Goal: Information Seeking & Learning: Learn about a topic

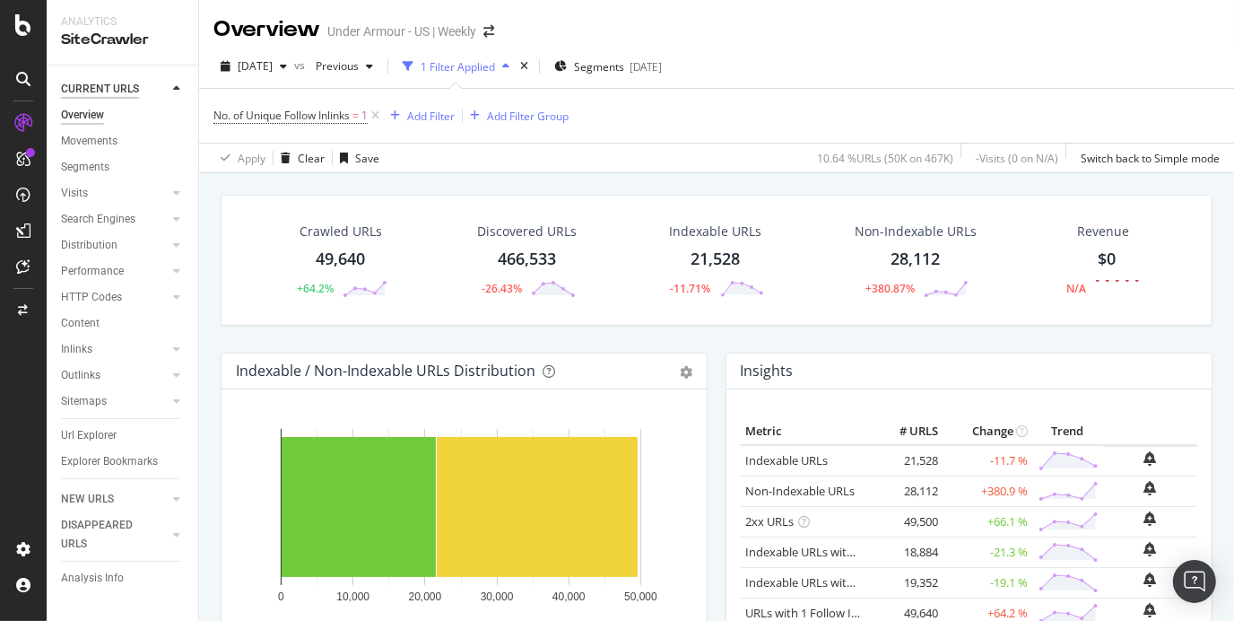
scroll to position [2061, 0]
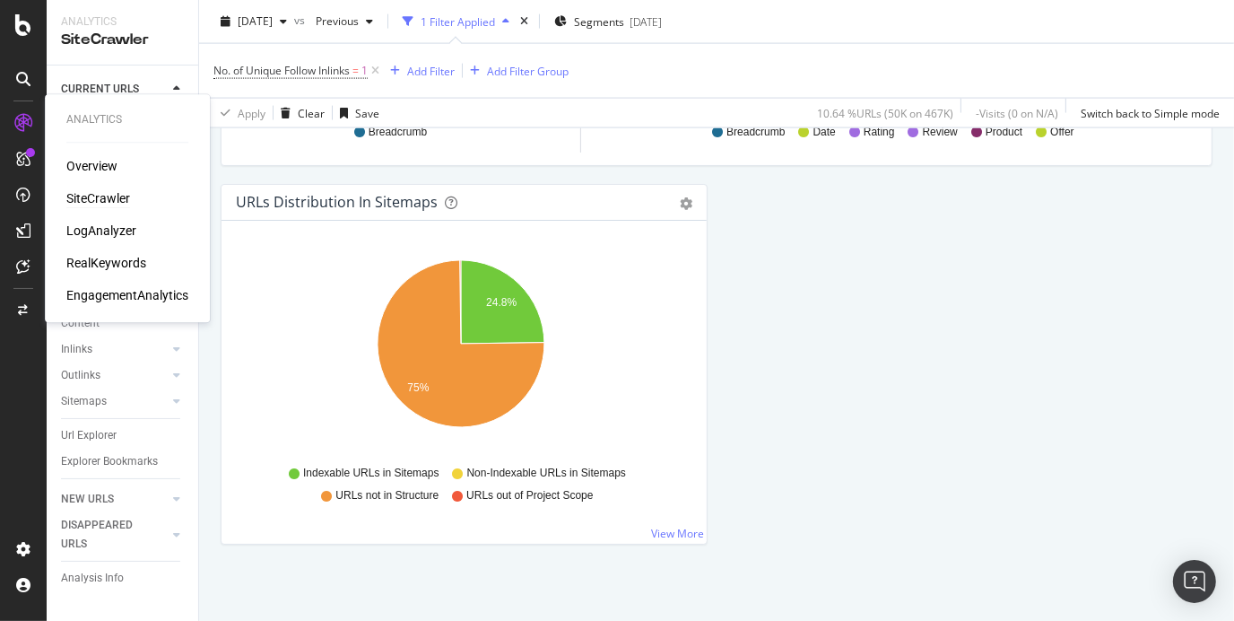
click at [15, 126] on icon at bounding box center [23, 123] width 18 height 18
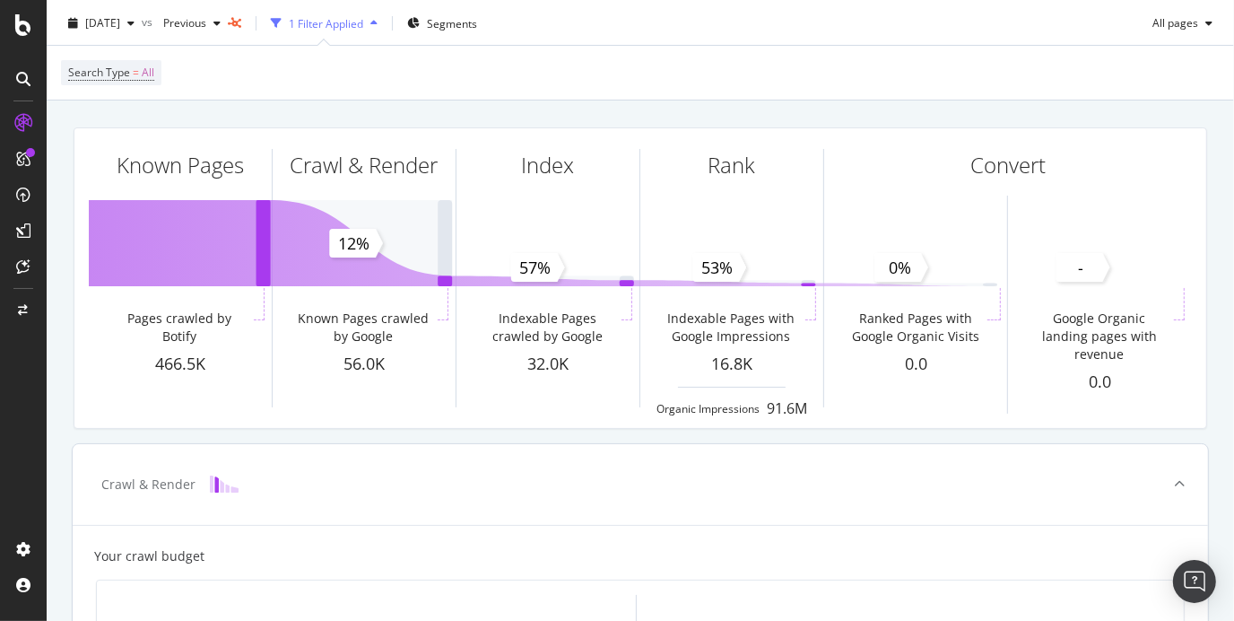
scroll to position [40, 0]
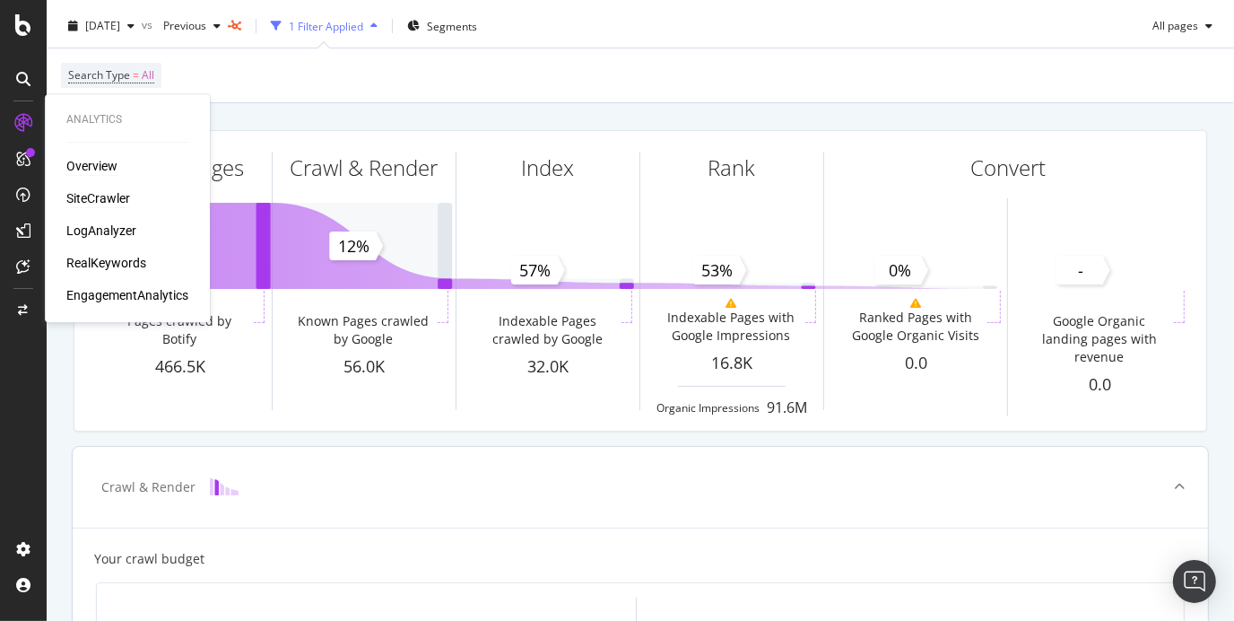
click at [89, 202] on div "SiteCrawler" at bounding box center [98, 198] width 64 height 18
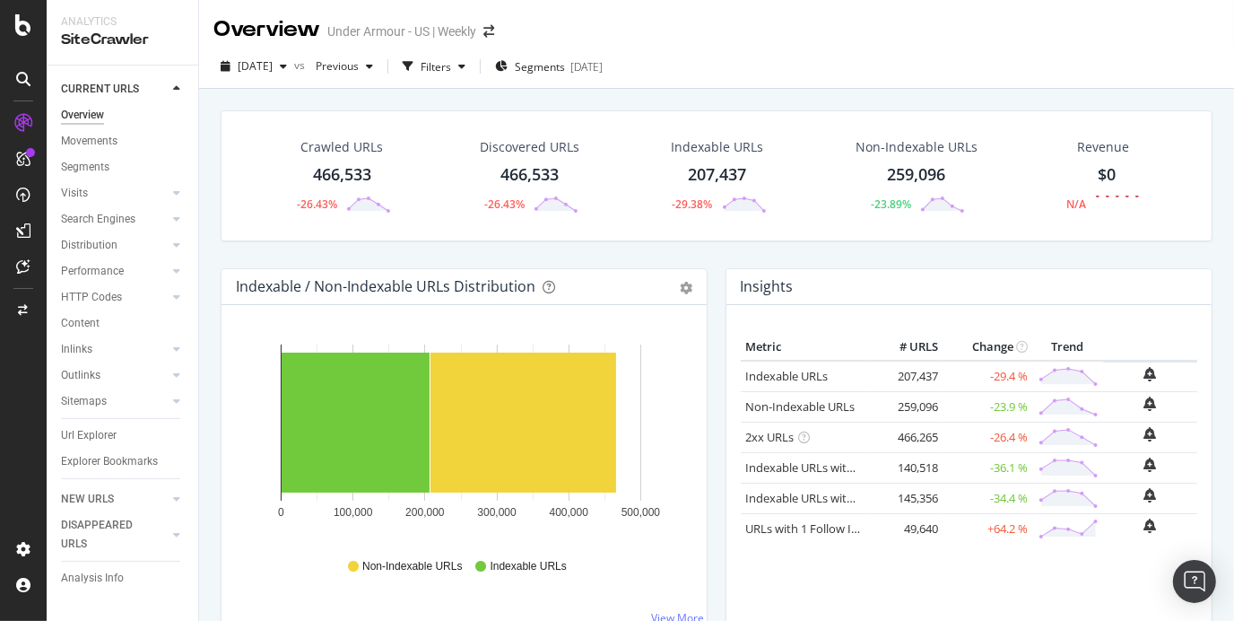
click at [86, 113] on div "Overview" at bounding box center [82, 115] width 43 height 19
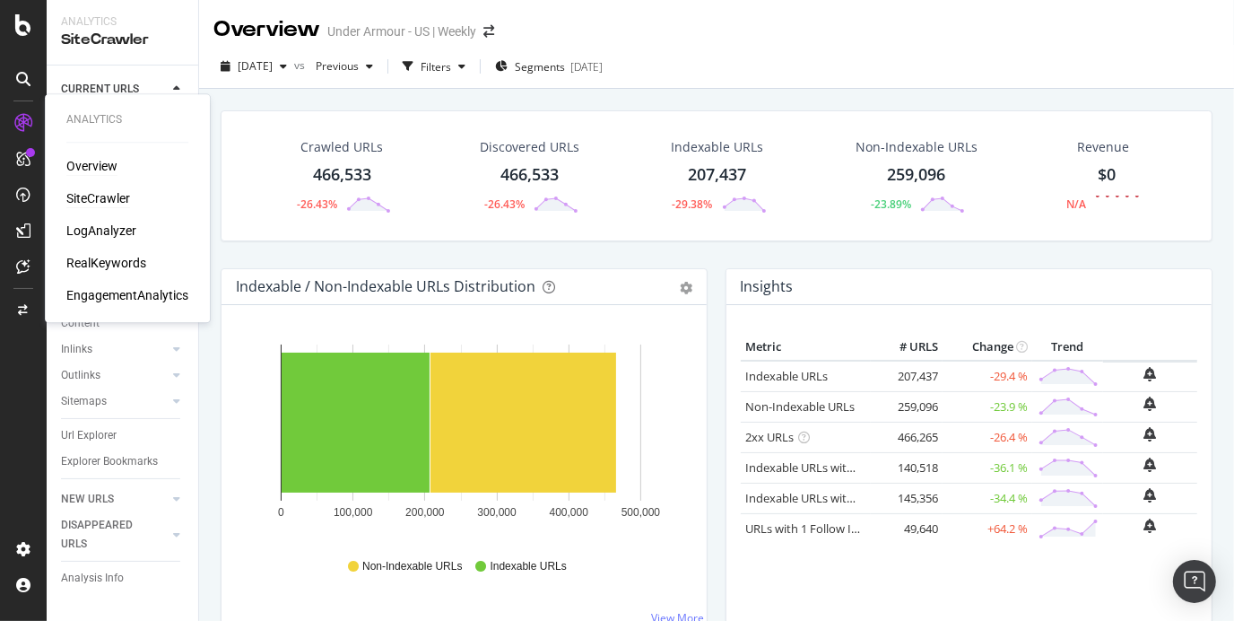
click at [76, 164] on div "Overview" at bounding box center [91, 166] width 51 height 18
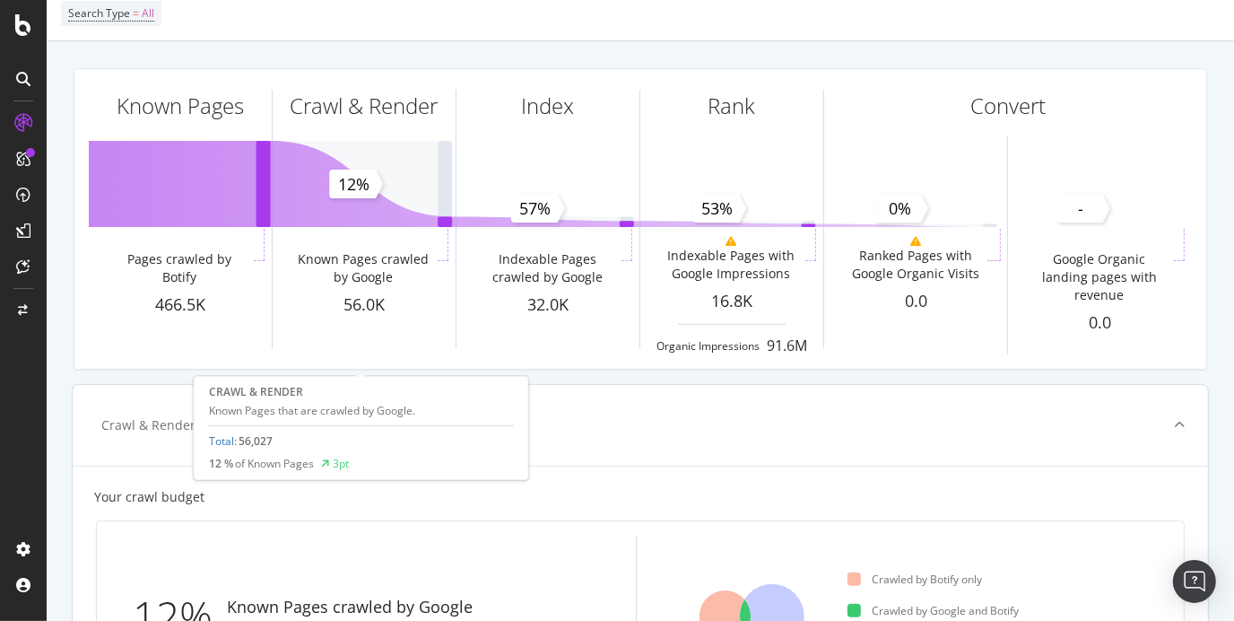
scroll to position [103, 0]
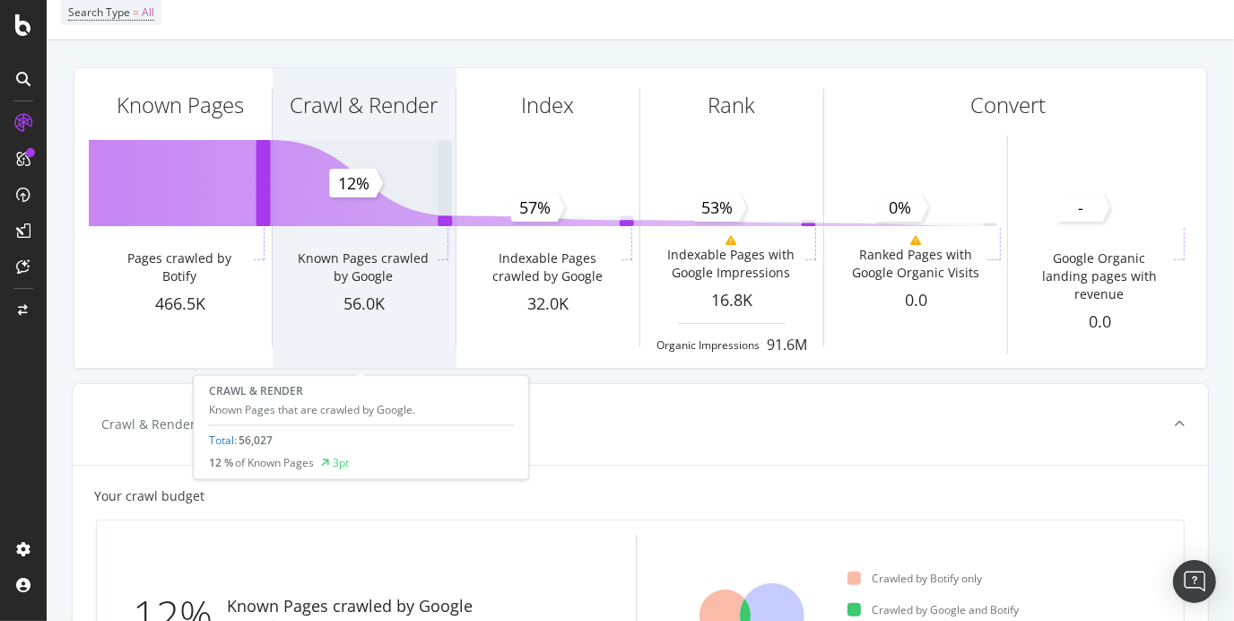
click at [398, 253] on div "Known Pages crawled by Google" at bounding box center [363, 267] width 141 height 36
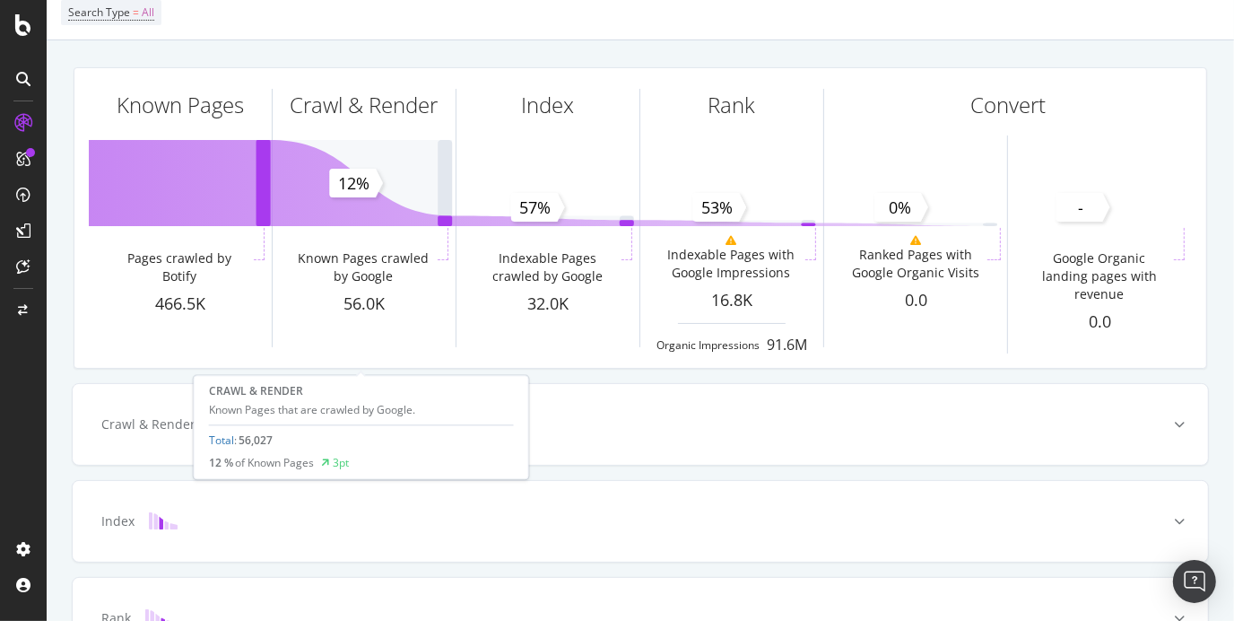
click at [398, 253] on div "Known Pages crawled by Google" at bounding box center [363, 267] width 141 height 36
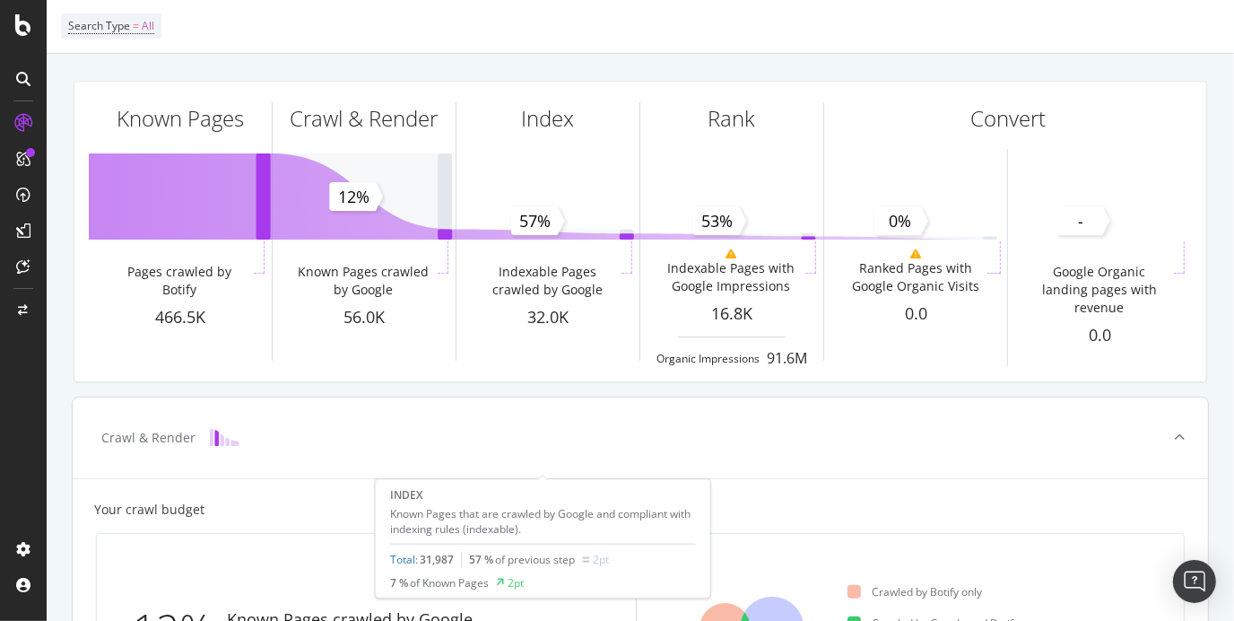
scroll to position [0, 0]
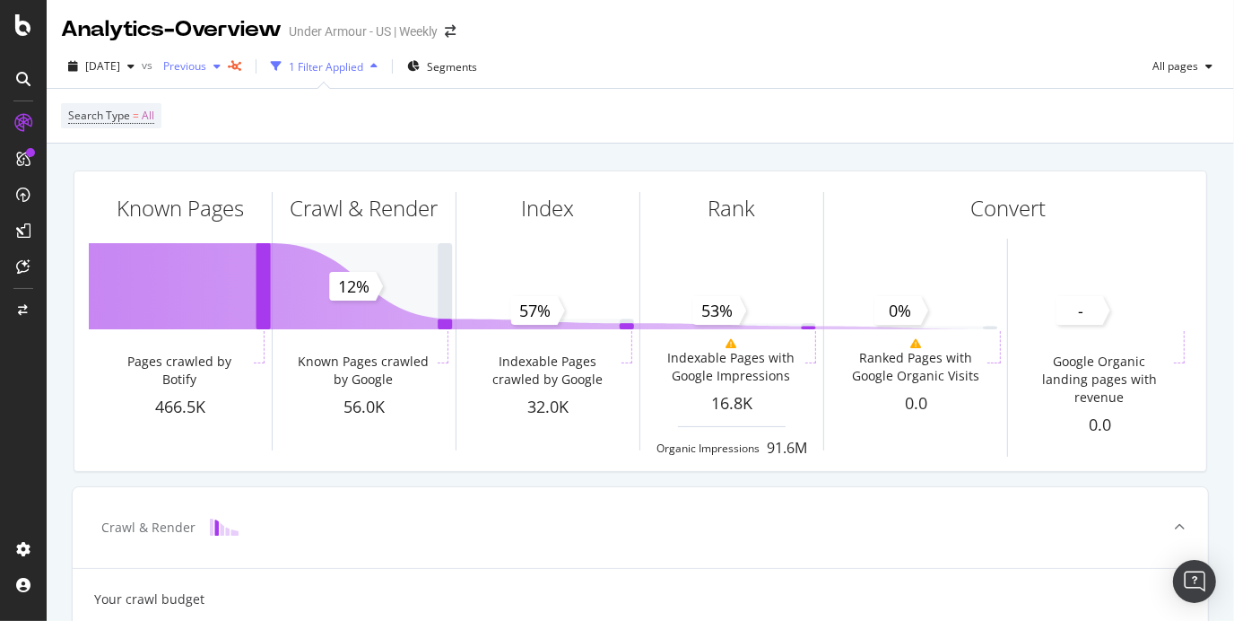
click at [206, 65] on span "Previous" at bounding box center [181, 65] width 50 height 15
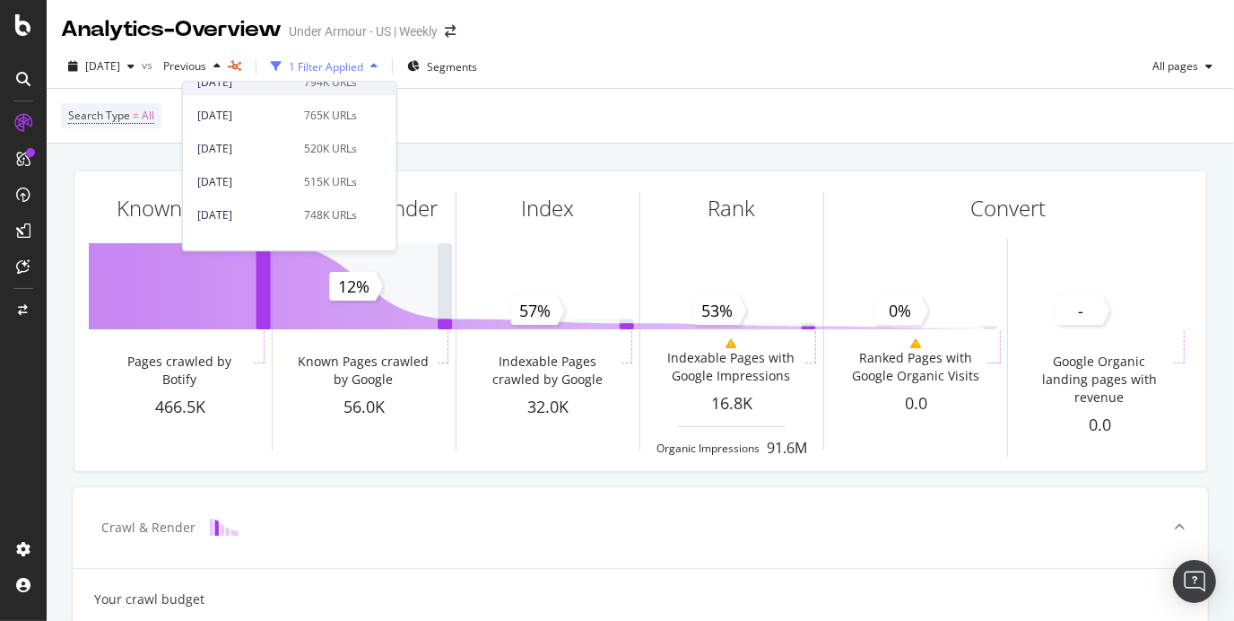
scroll to position [116, 0]
click at [247, 201] on div "[DATE] 748K URLs" at bounding box center [290, 214] width 214 height 26
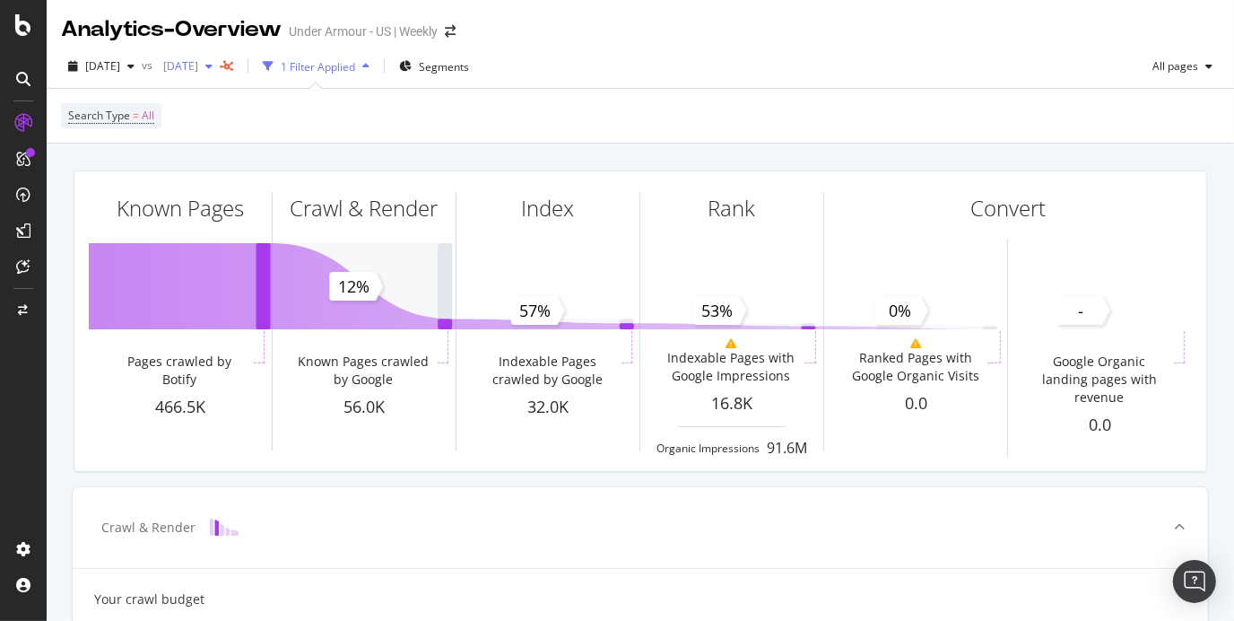
click at [198, 61] on span "[DATE]" at bounding box center [177, 65] width 42 height 15
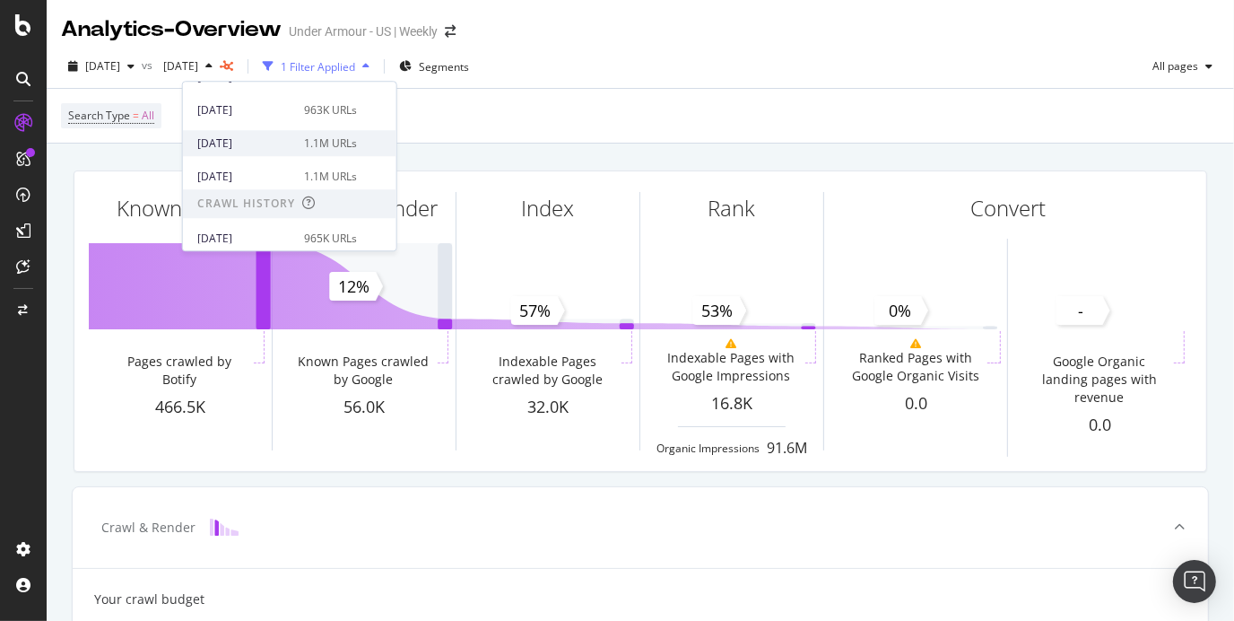
scroll to position [256, 0]
click at [258, 179] on div "[DATE]" at bounding box center [245, 174] width 96 height 16
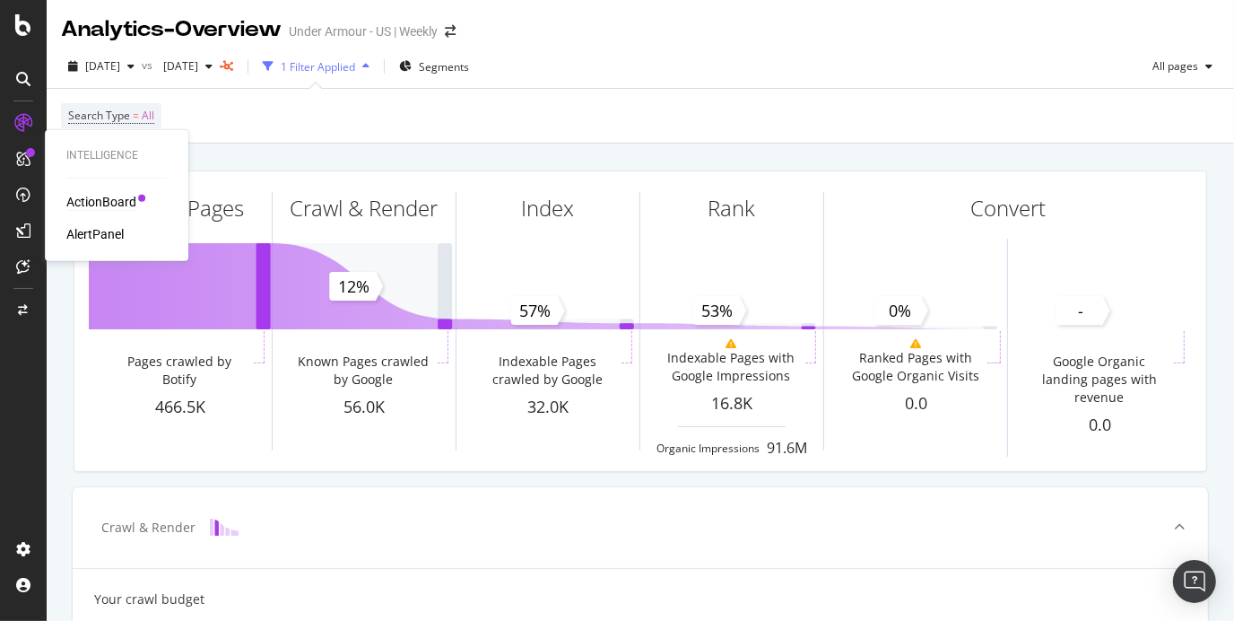
click at [110, 206] on div "ActionBoard" at bounding box center [101, 202] width 70 height 18
